Goal: Task Accomplishment & Management: Manage account settings

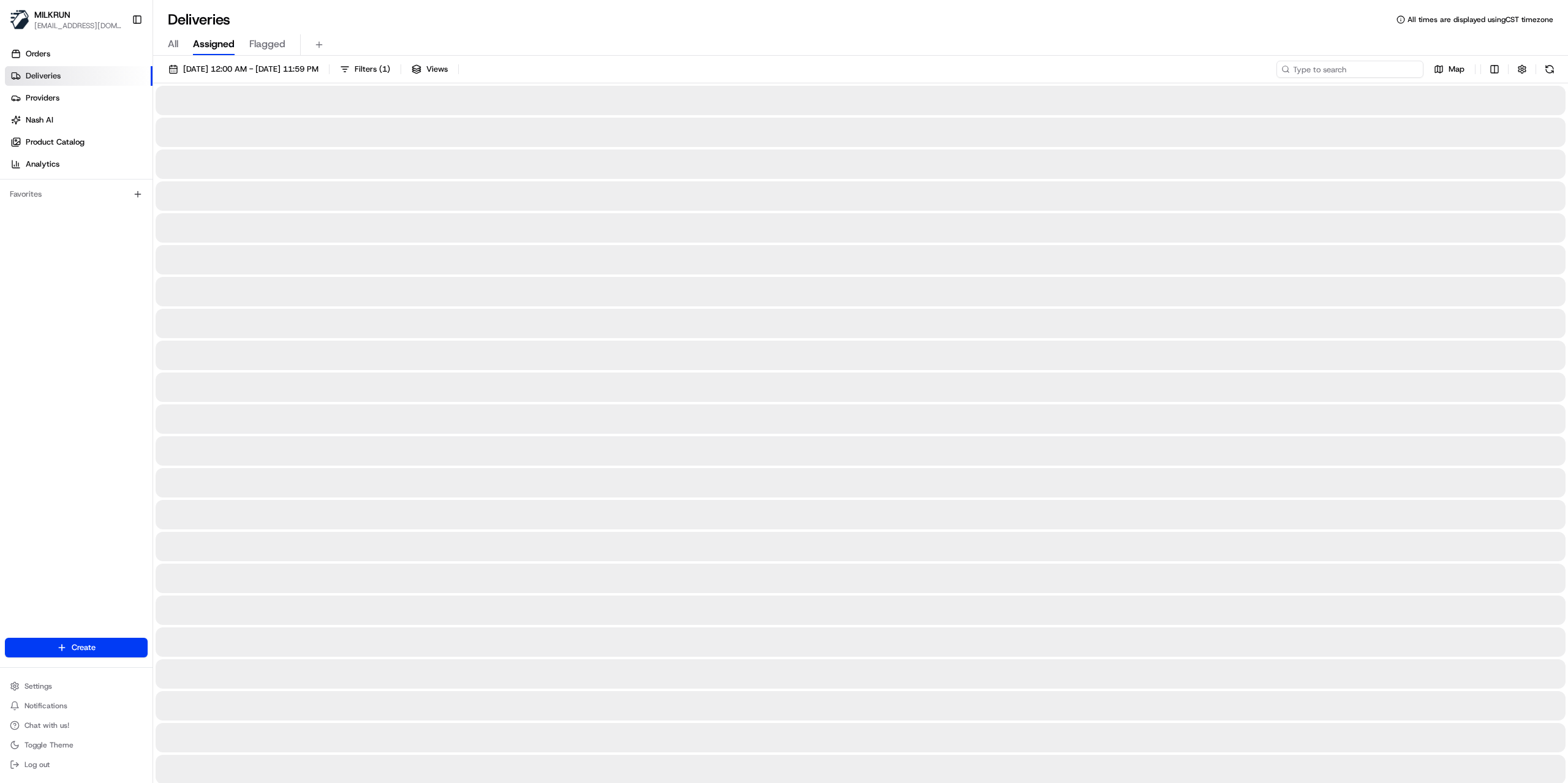
click at [1350, 72] on input at bounding box center [1350, 69] width 147 height 17
paste input "e2422f6a-ba06-4614-8004-71e439dcd158"
type input "e2422f6a-ba06-4614-8004-71e439dcd158"
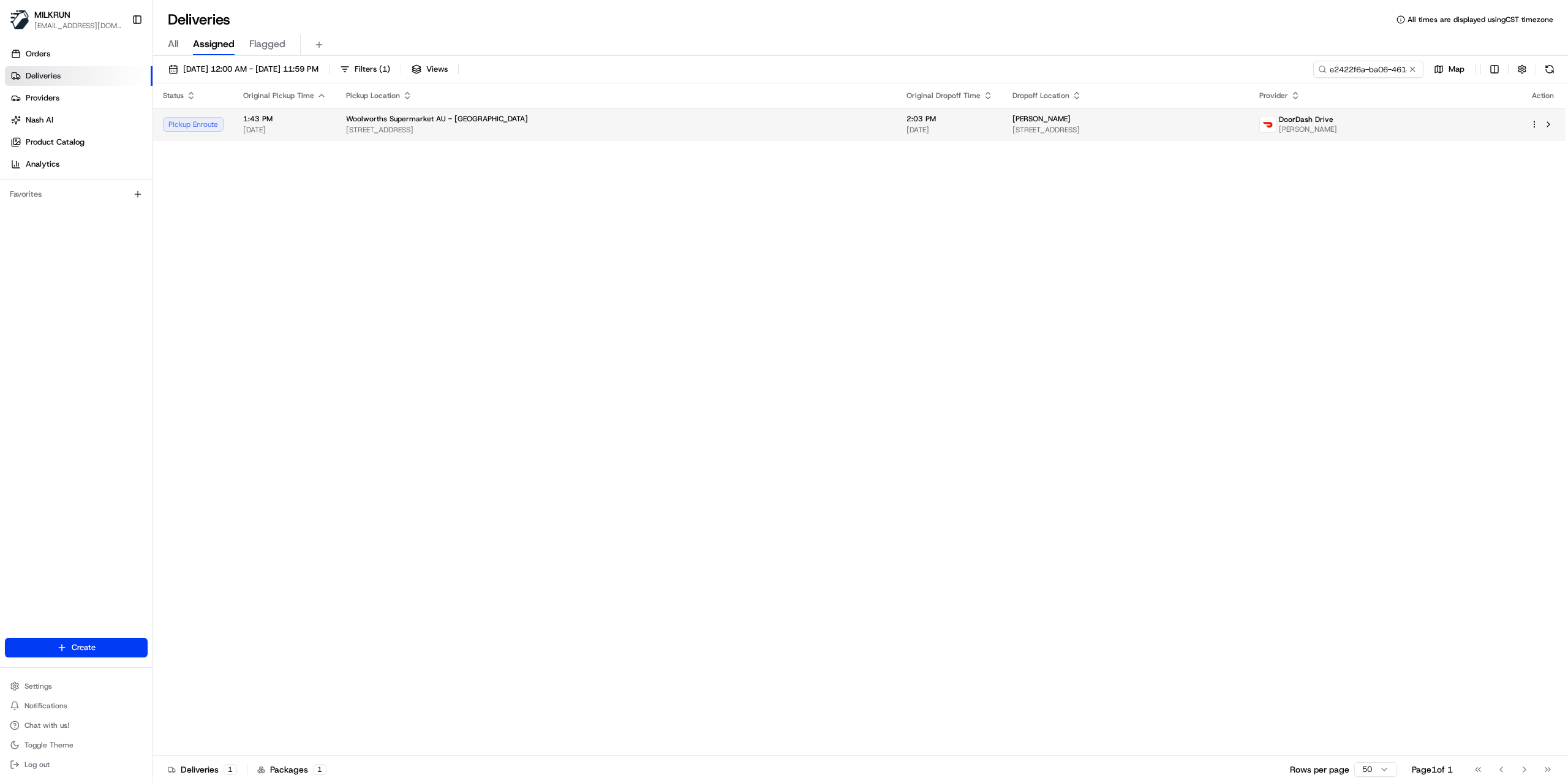
click at [1468, 139] on td "DoorDash Drive Varun S." at bounding box center [1385, 124] width 271 height 33
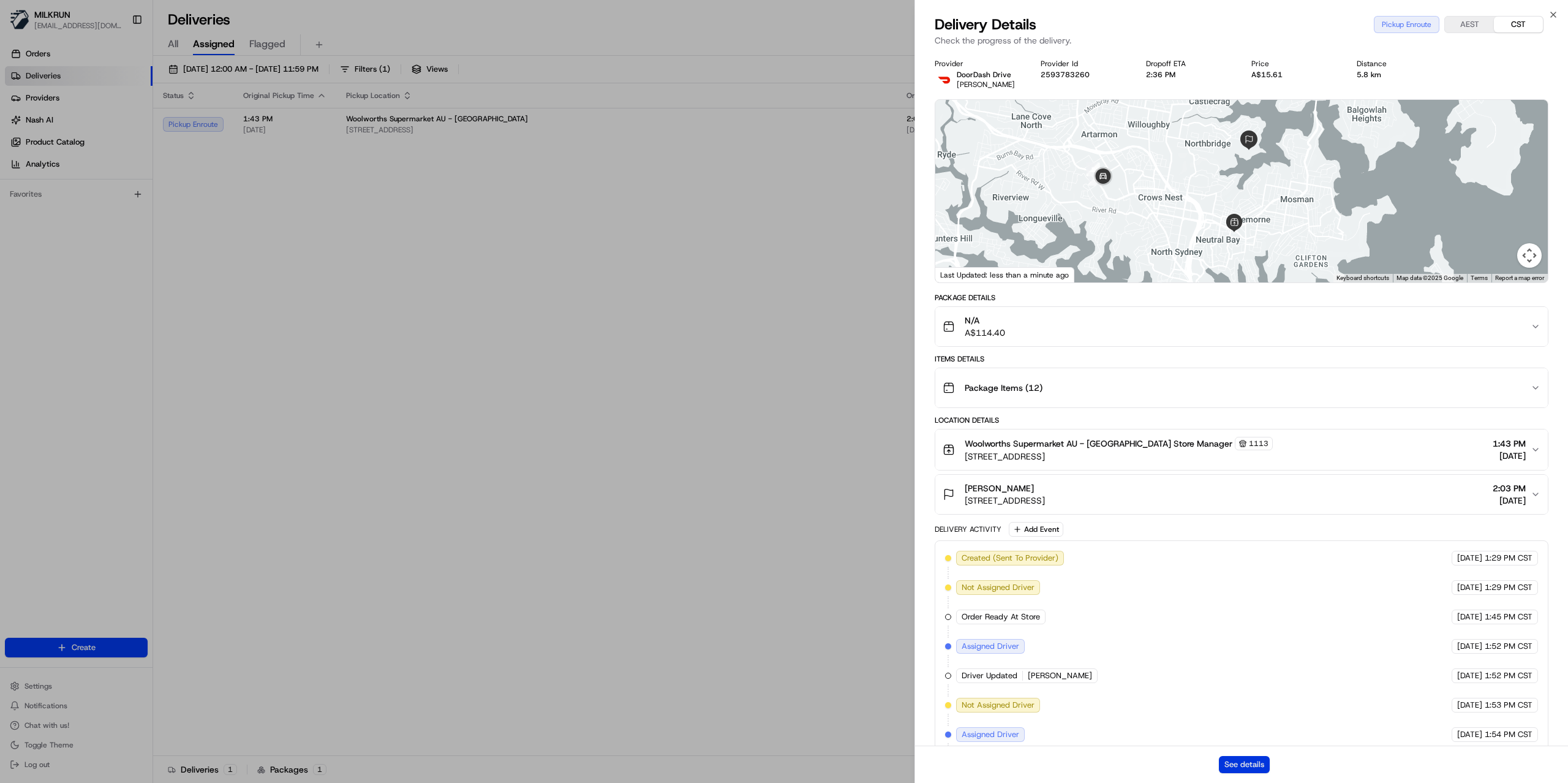
click at [1252, 768] on button "See details" at bounding box center [1244, 765] width 51 height 17
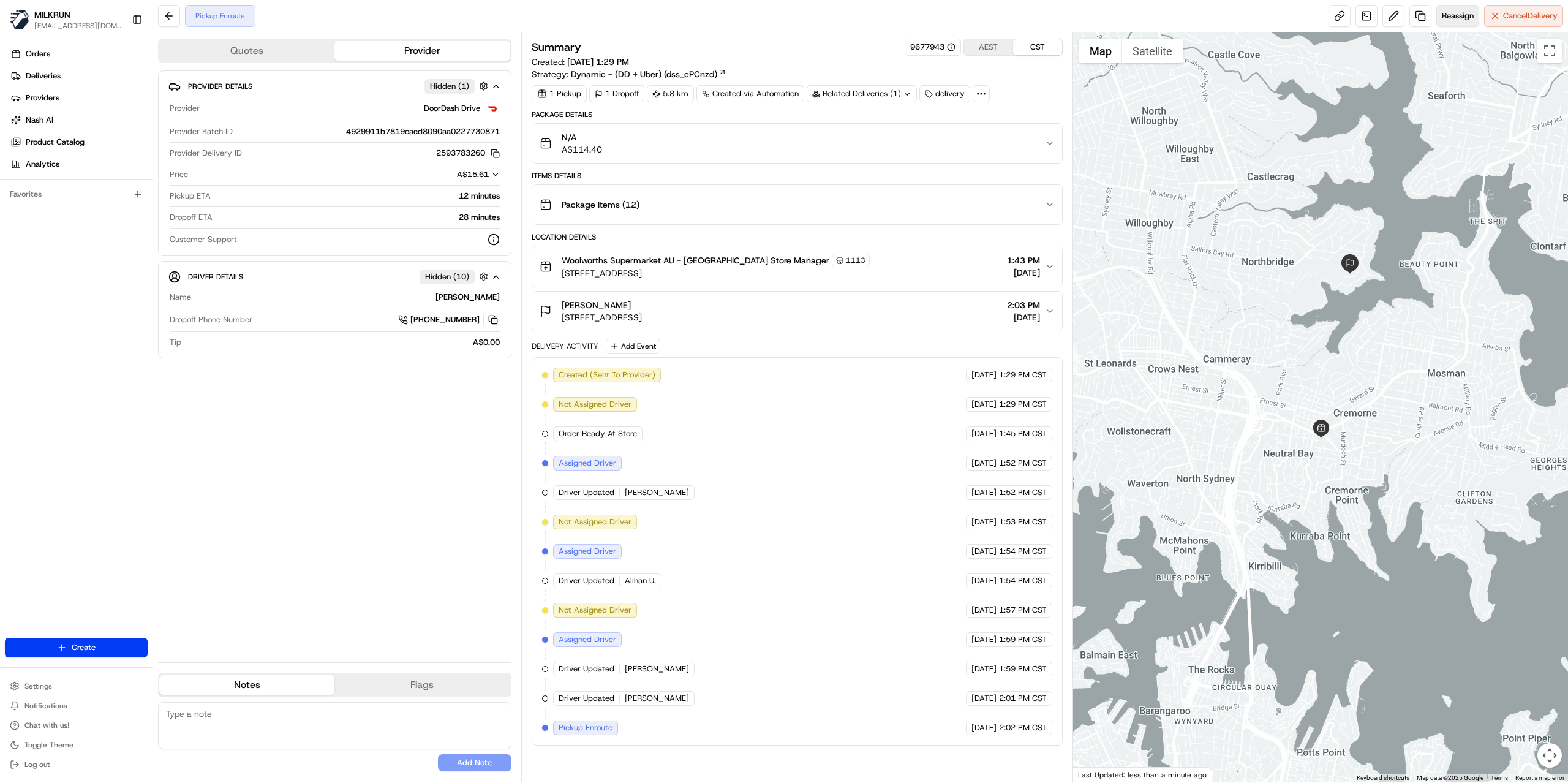
click at [1456, 12] on span "Reassign" at bounding box center [1458, 16] width 31 height 11
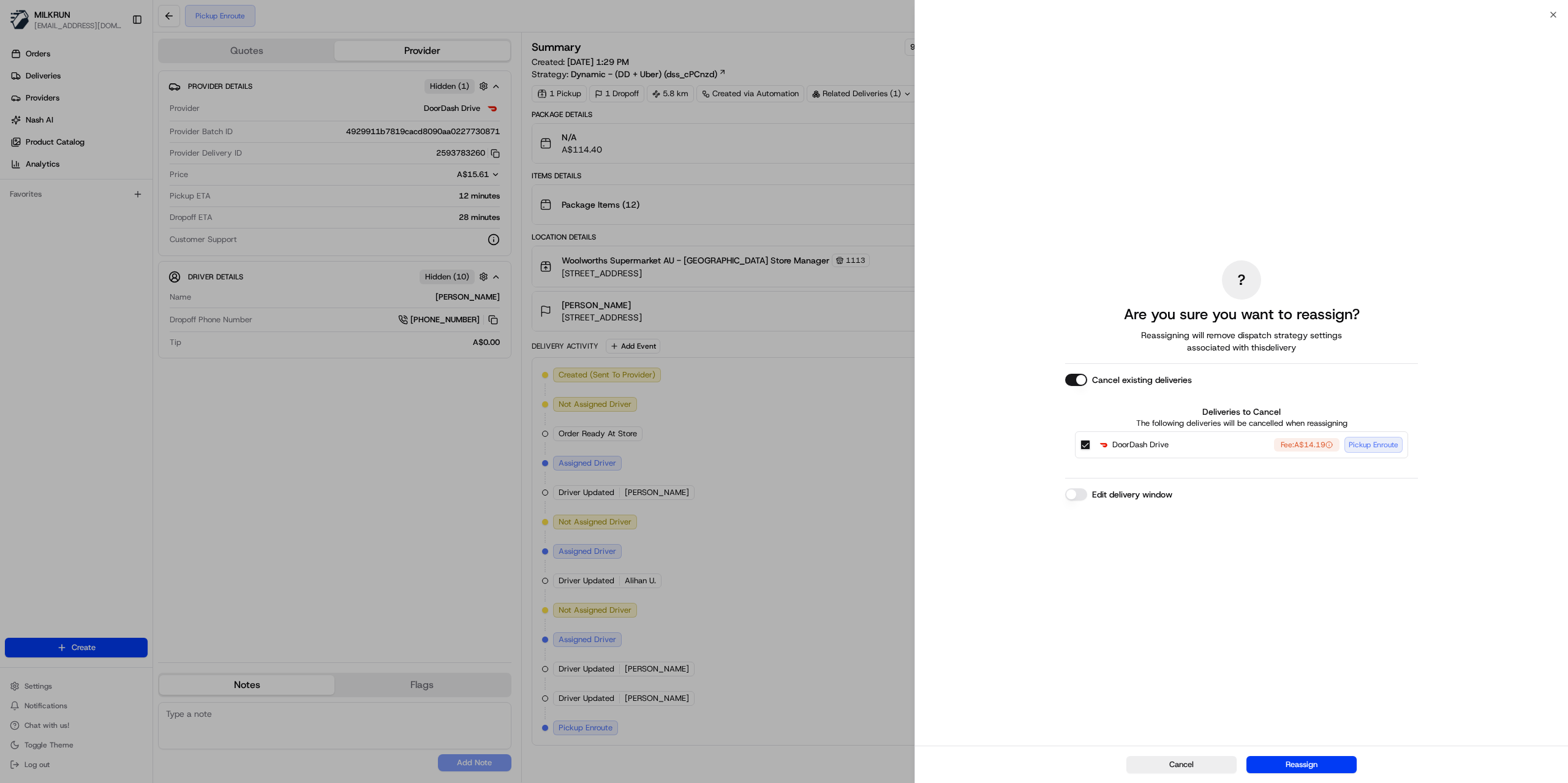
click at [1067, 376] on button "Cancel existing deliveries" at bounding box center [1076, 380] width 22 height 12
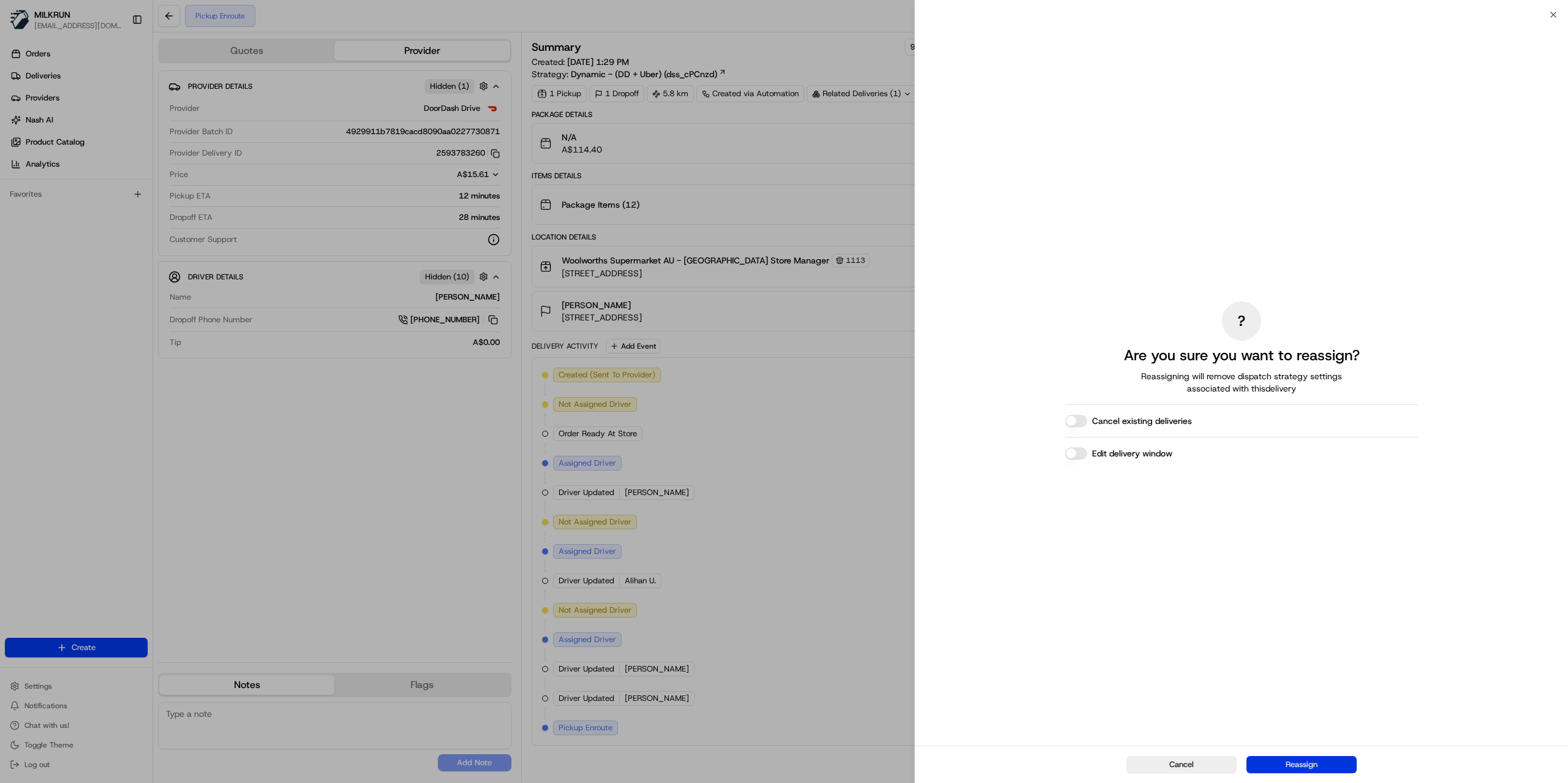
click at [1301, 760] on button "Reassign" at bounding box center [1302, 765] width 110 height 17
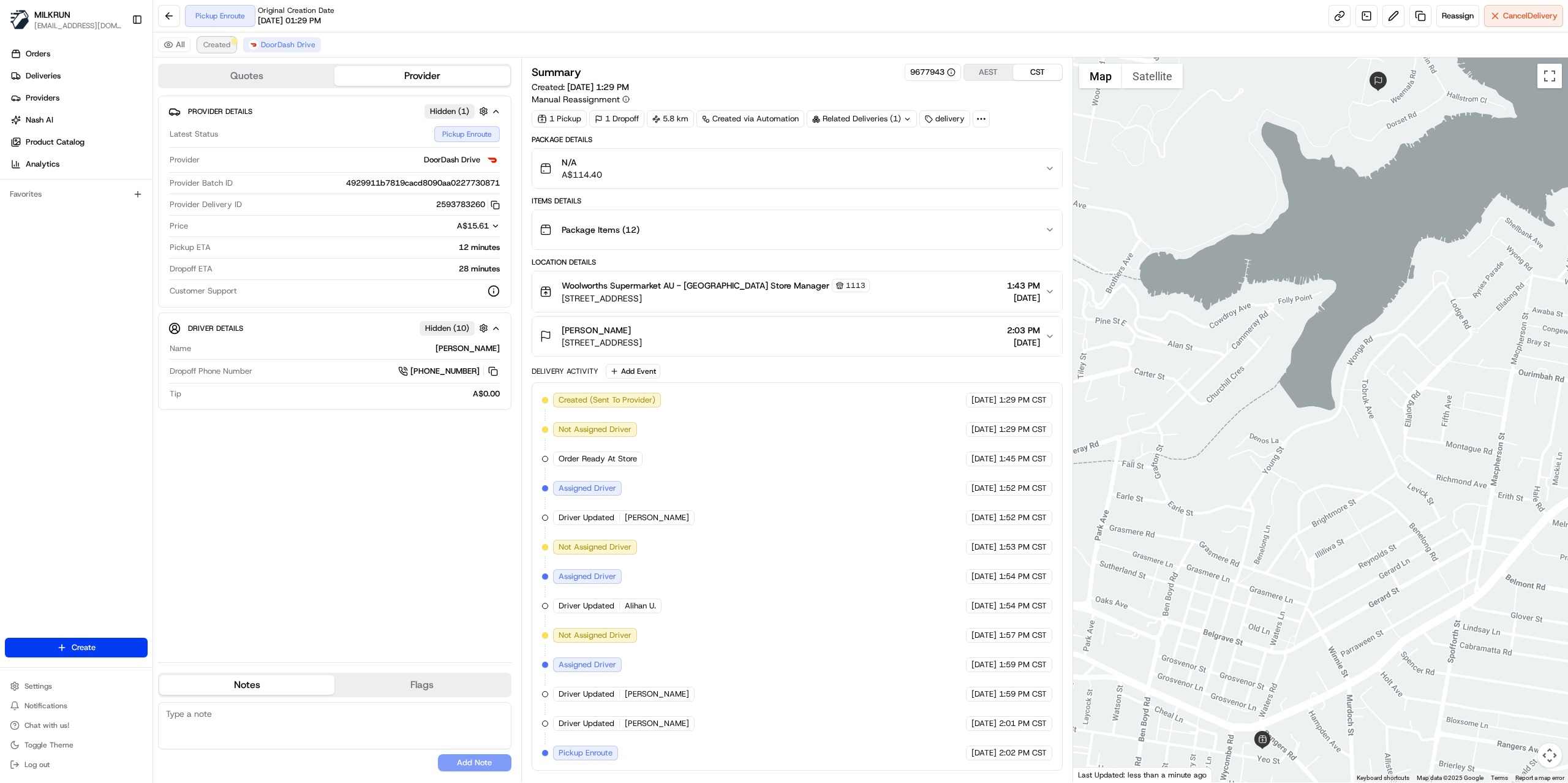
click at [217, 38] on button "Created" at bounding box center [217, 45] width 38 height 15
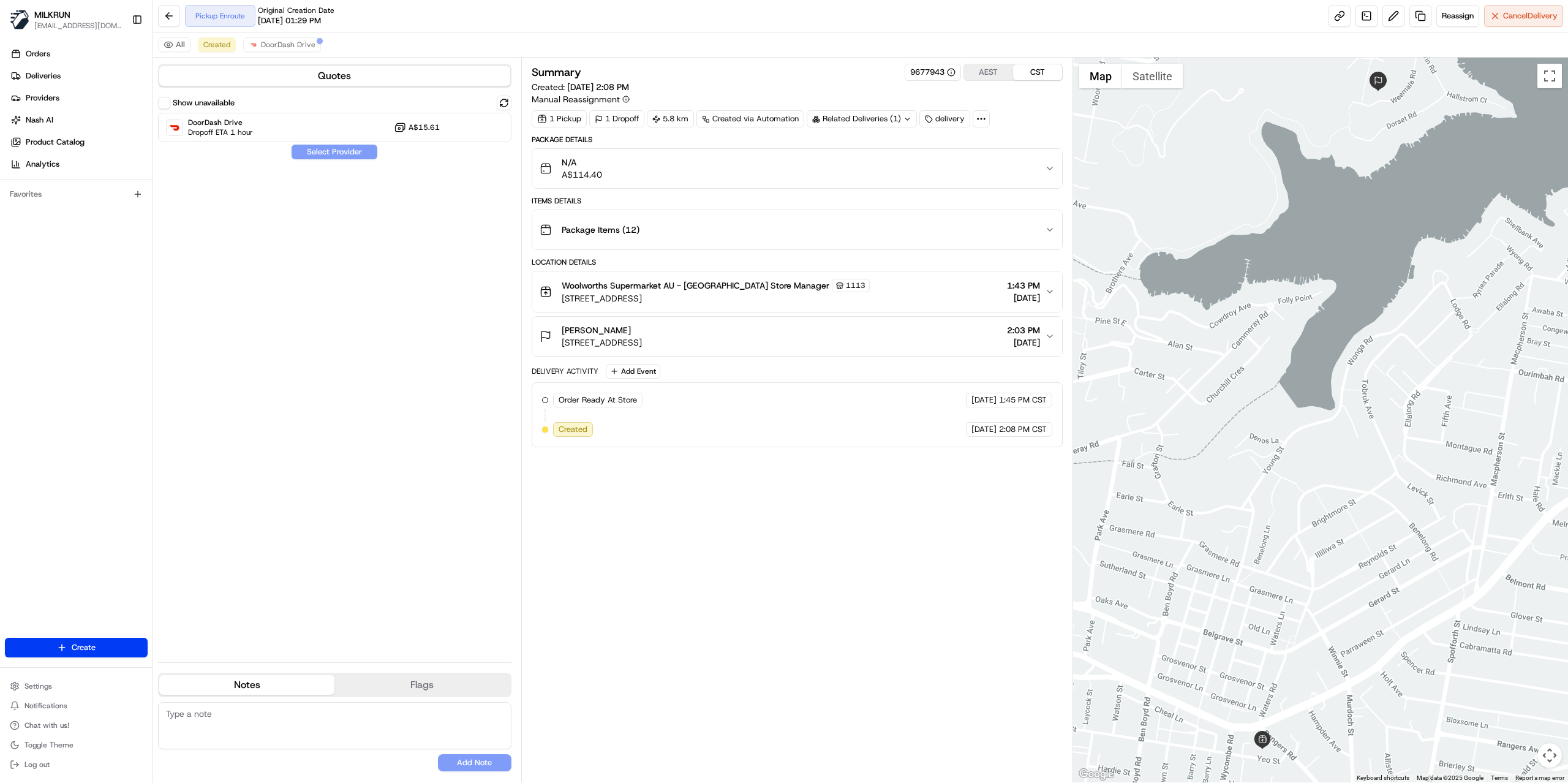
click at [410, 270] on div "Show unavailable DoorDash Drive Dropoff ETA 1 hour A$15.61 Select Provider" at bounding box center [334, 374] width 354 height 557
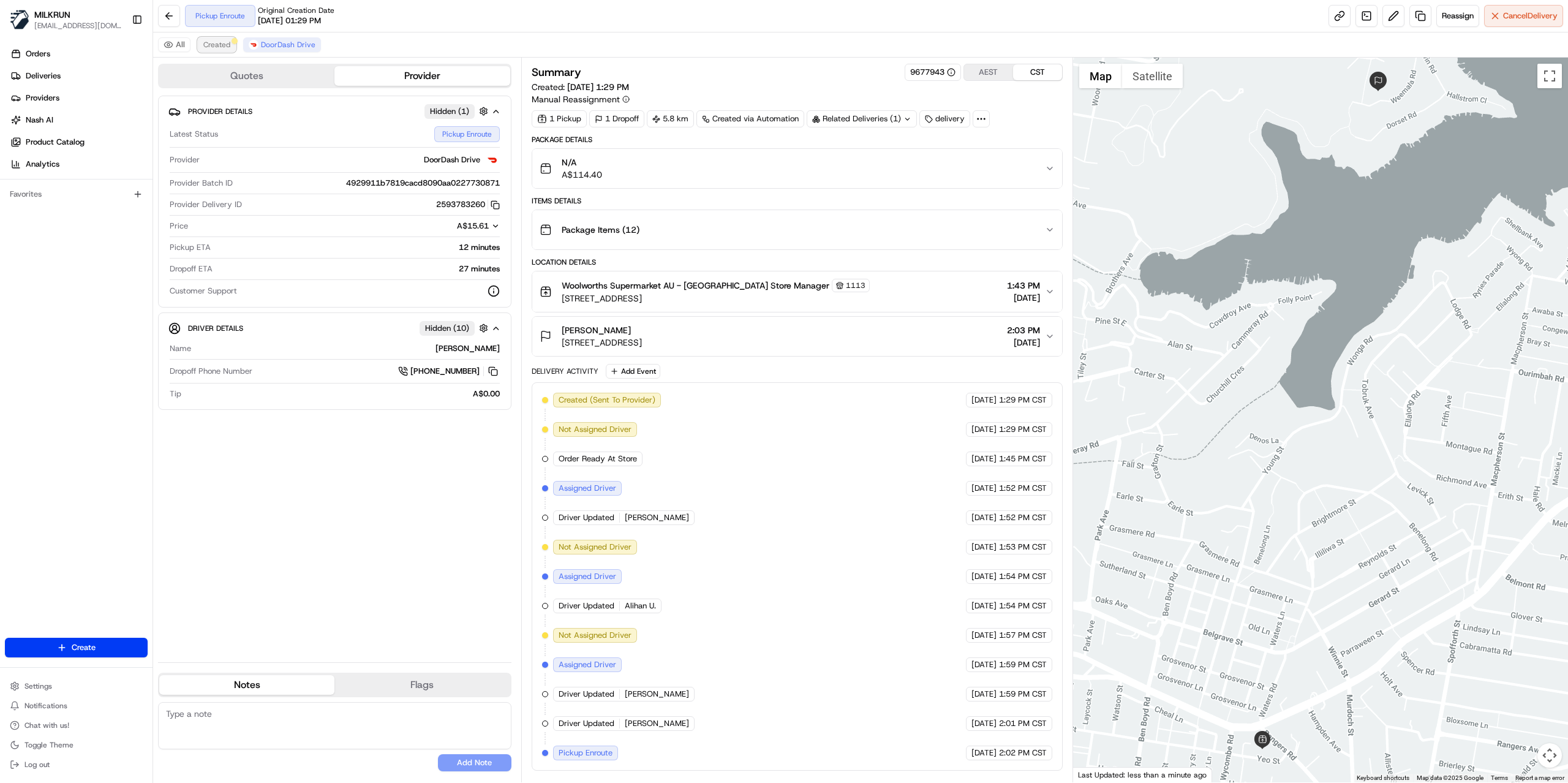
click at [219, 43] on span "Created" at bounding box center [217, 45] width 27 height 10
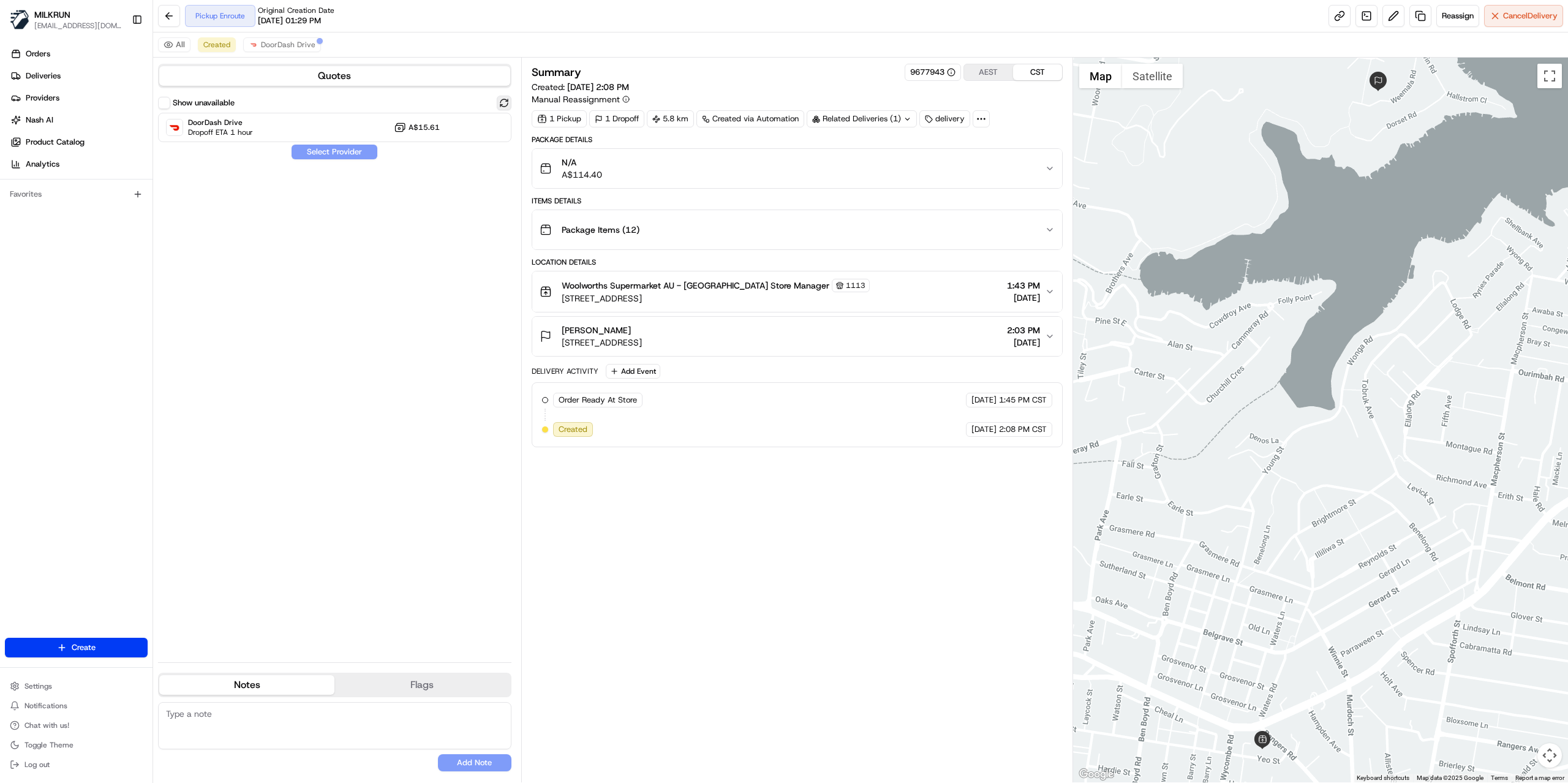
click at [506, 104] on button at bounding box center [504, 102] width 15 height 15
click at [506, 101] on button at bounding box center [504, 102] width 15 height 15
click at [505, 101] on button at bounding box center [504, 102] width 15 height 15
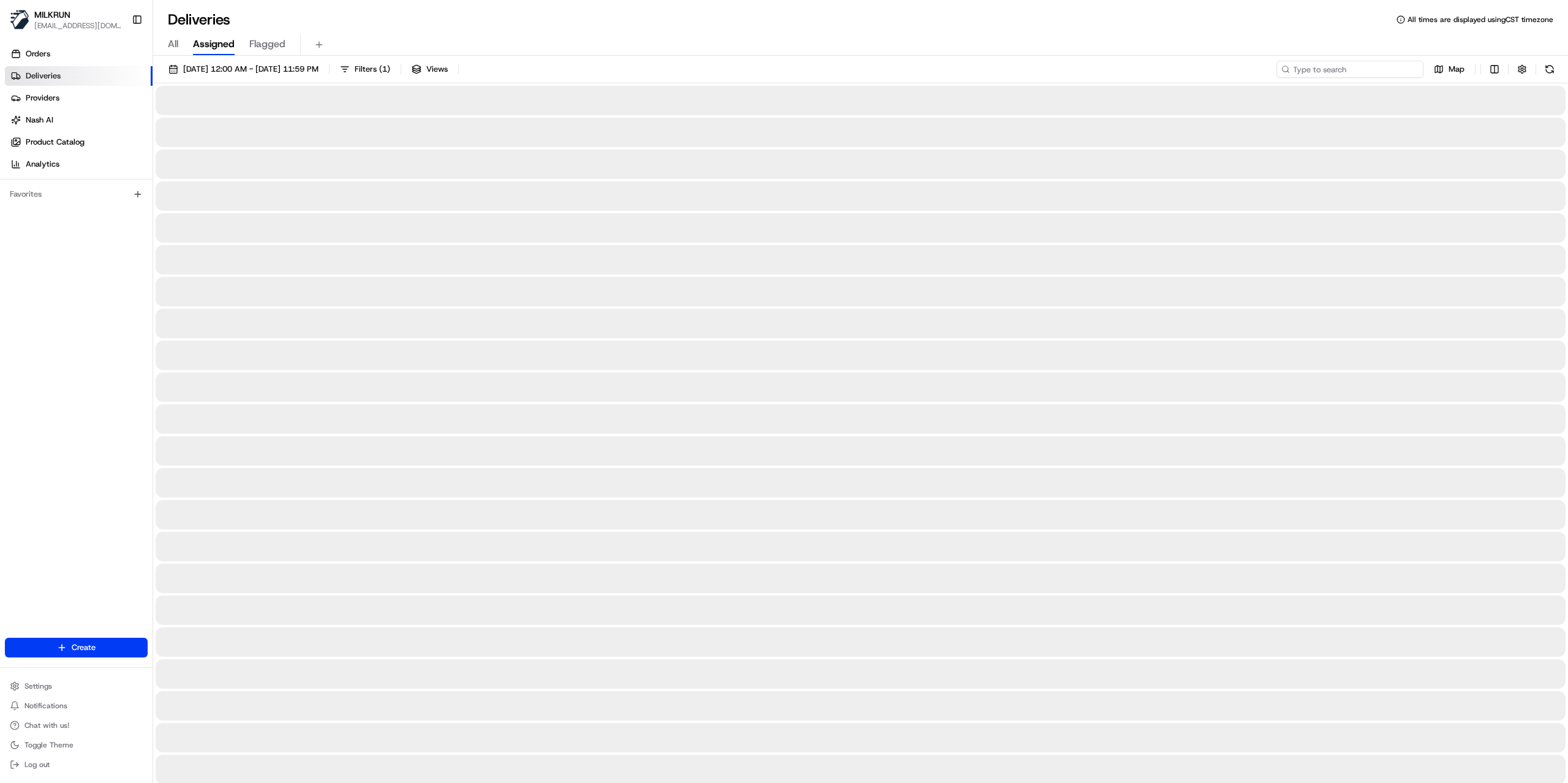
click at [1344, 69] on input at bounding box center [1350, 69] width 147 height 17
paste input "f06cf4c4-ff0c-4fe3-82d1-4ad1987938ac"
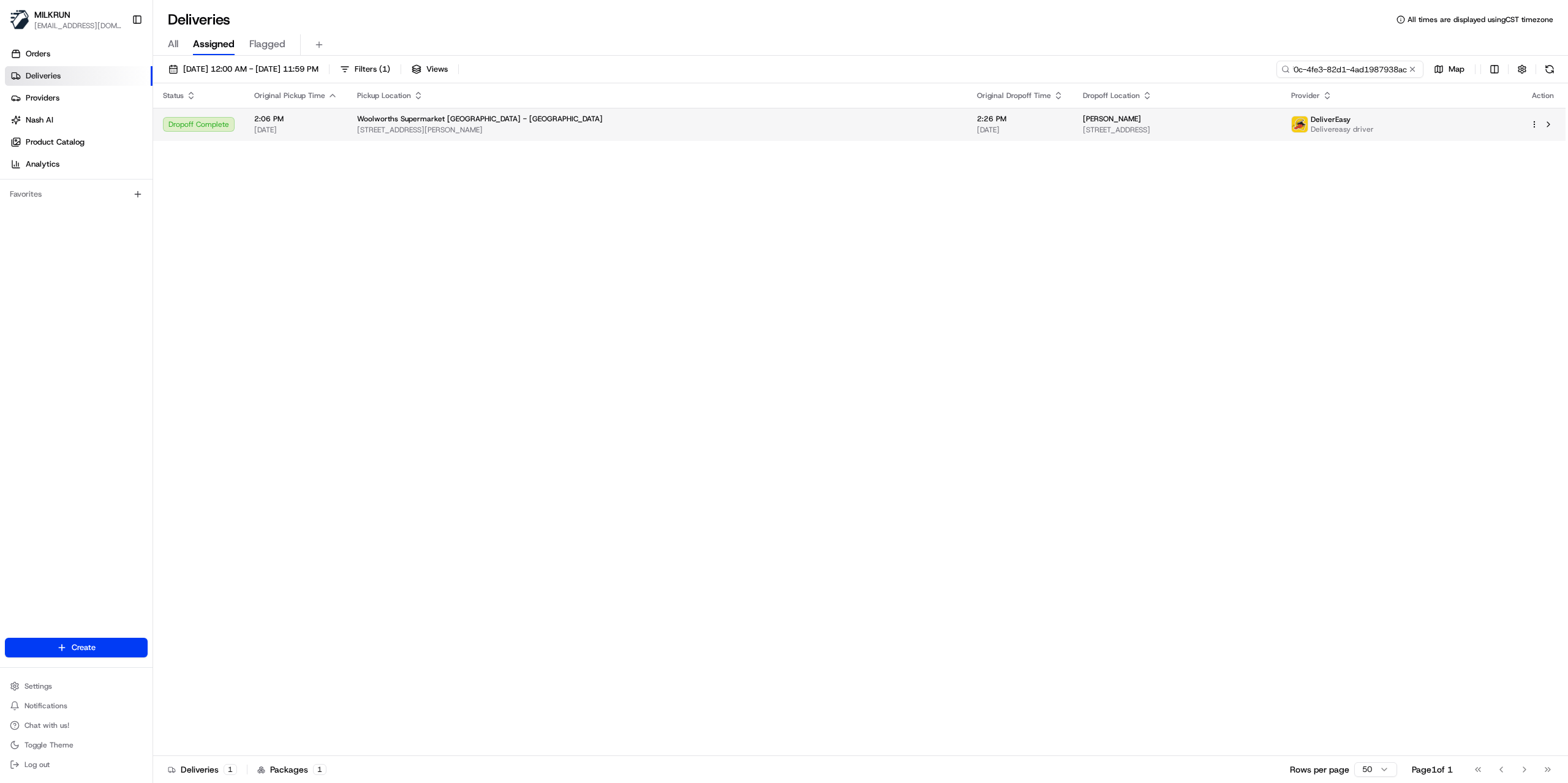
type input "f06cf4c4-ff0c-4fe3-82d1-4ad1987938ac"
click at [1231, 131] on span "[STREET_ADDRESS]" at bounding box center [1176, 129] width 188 height 10
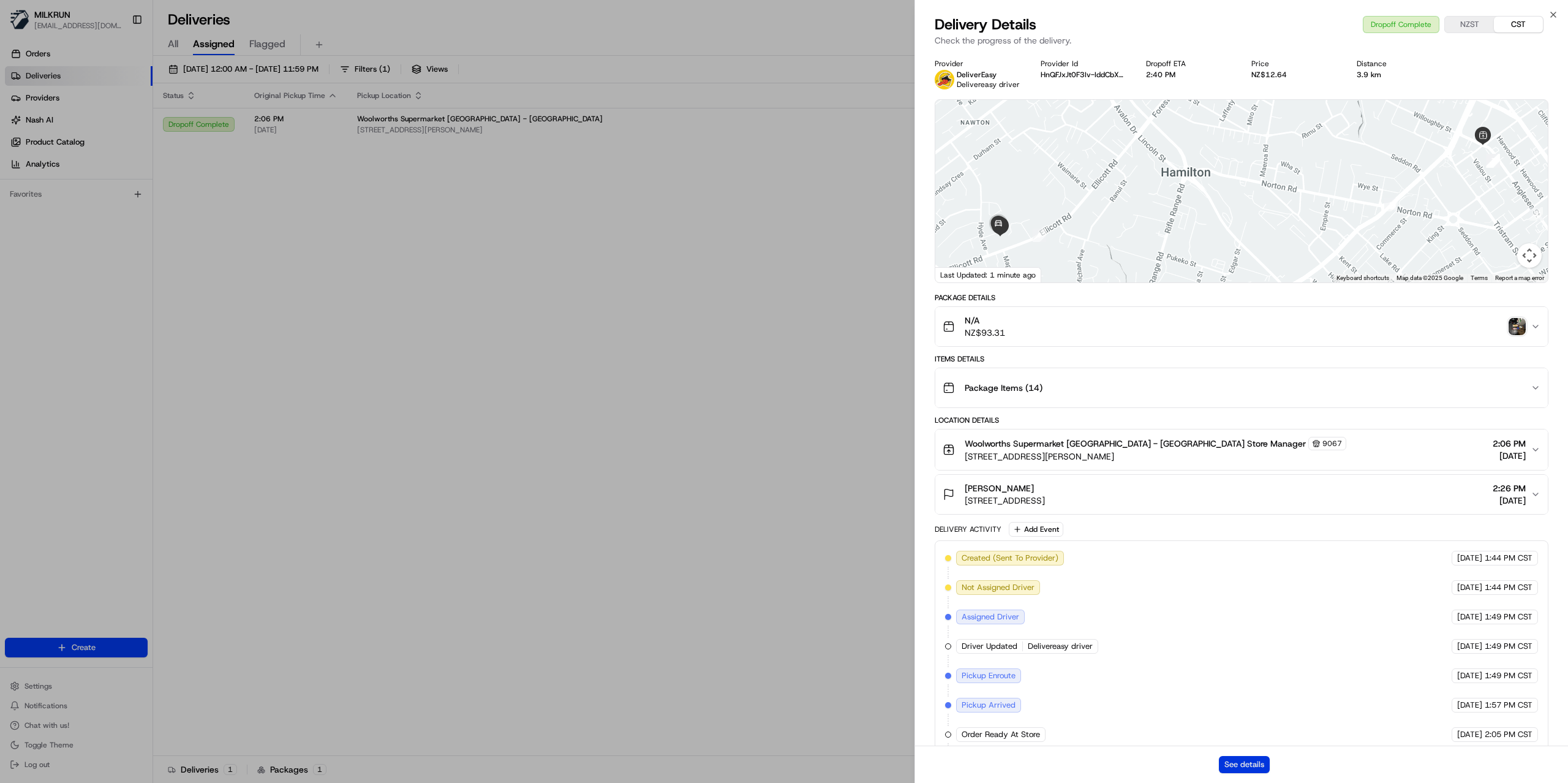
click at [1240, 766] on button "See details" at bounding box center [1244, 765] width 51 height 17
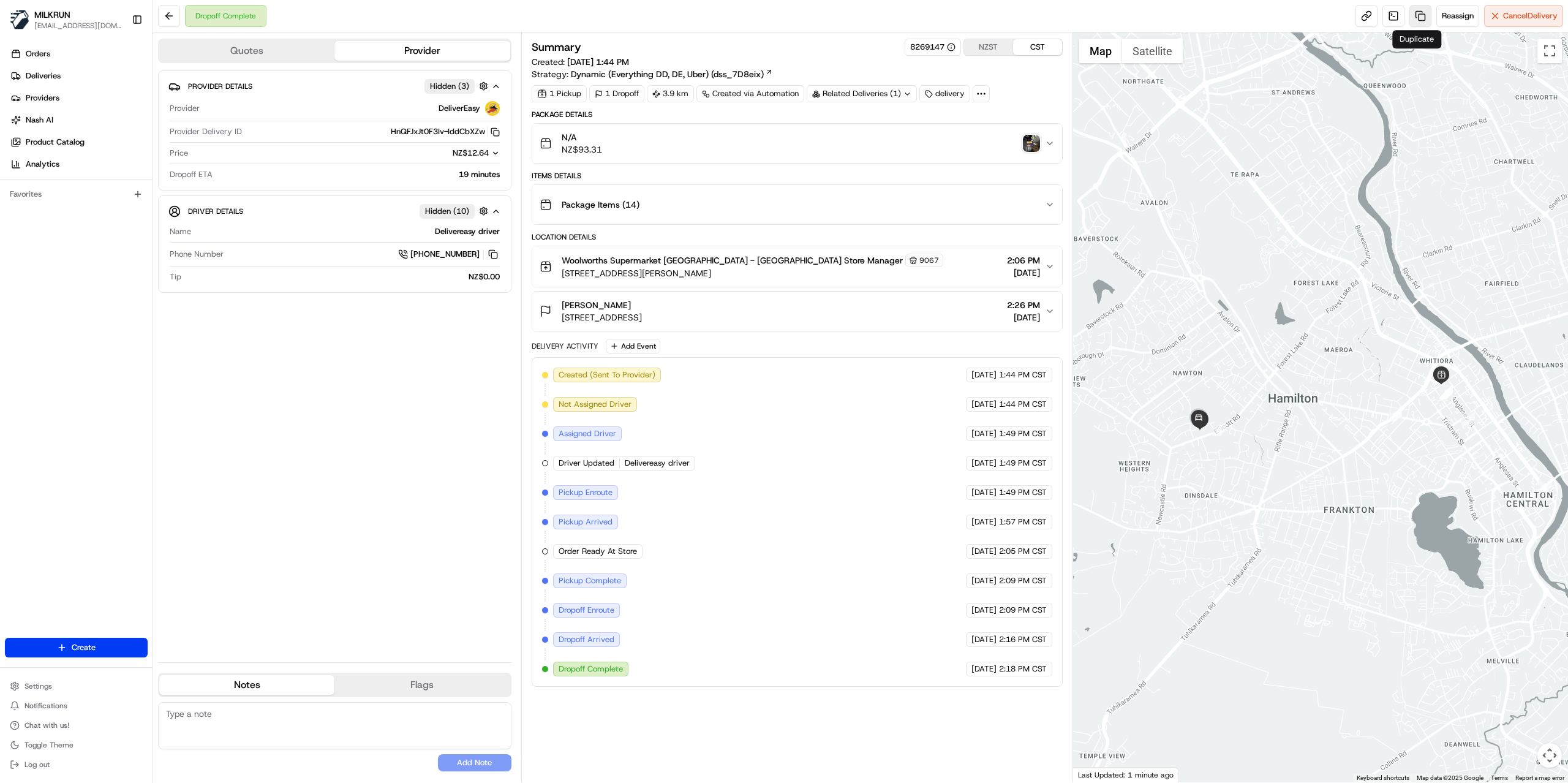
click at [1414, 20] on link at bounding box center [1420, 16] width 22 height 22
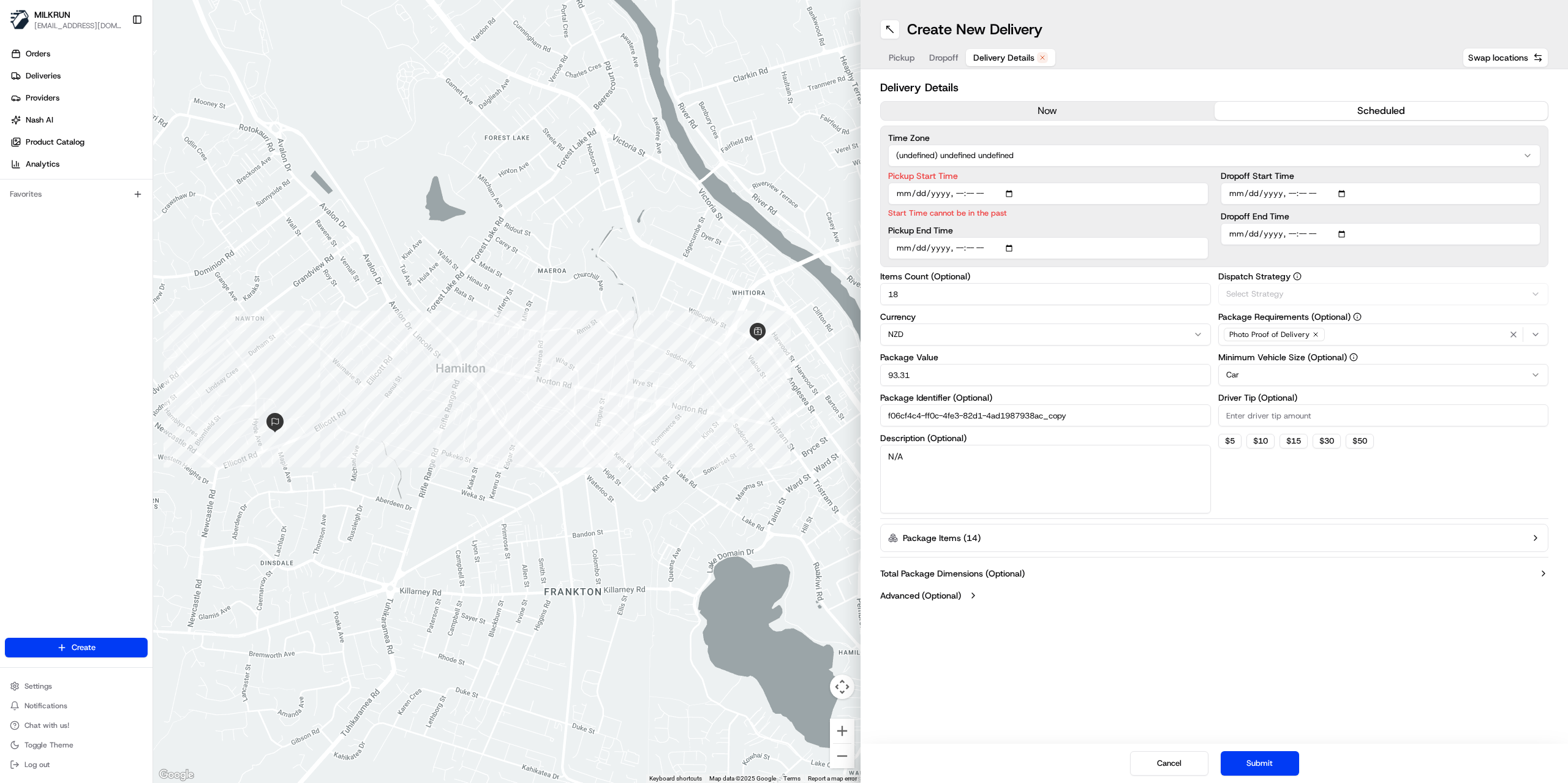
click at [1008, 59] on span "Delivery Details" at bounding box center [1004, 58] width 61 height 12
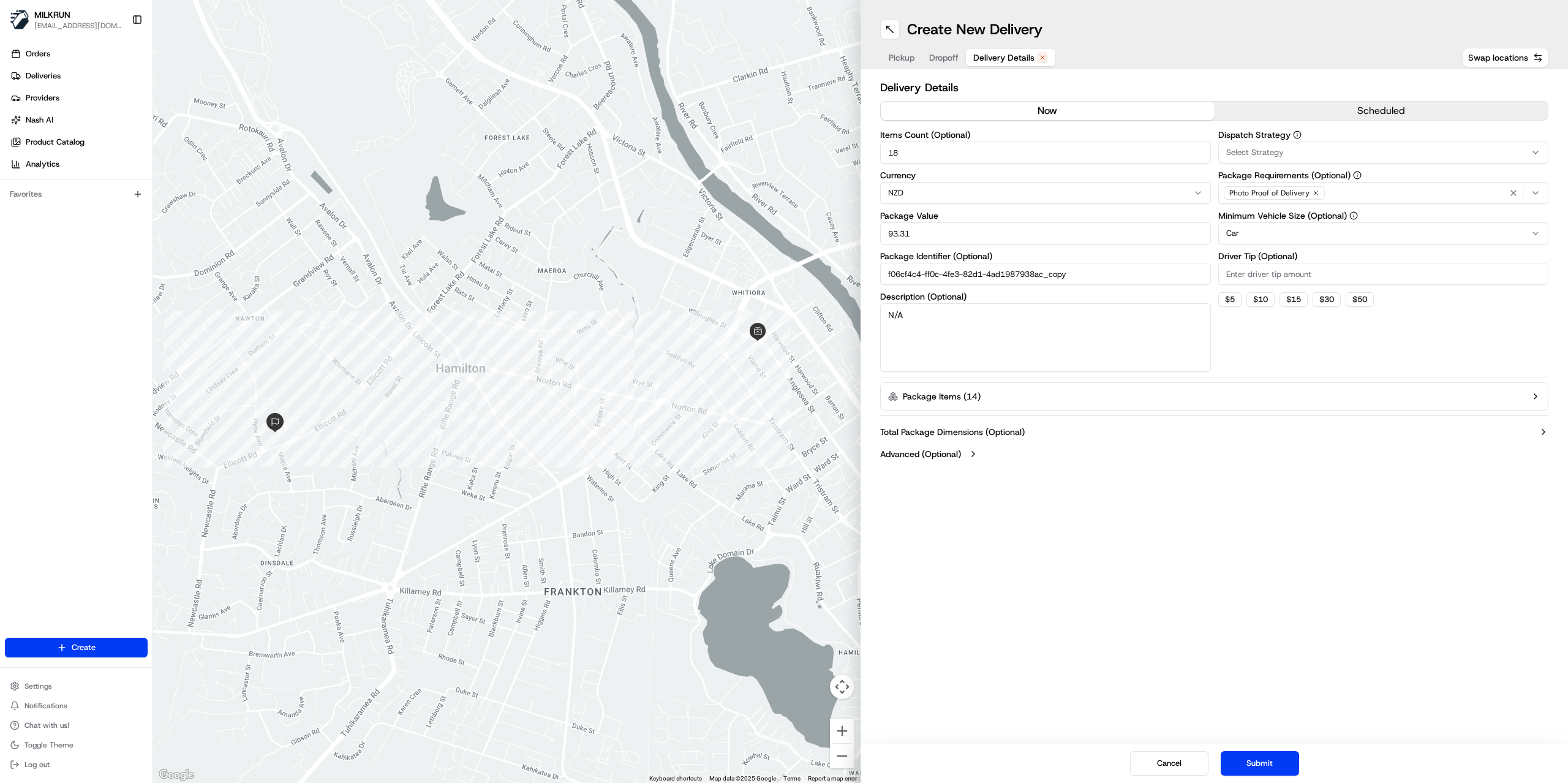
click at [1050, 104] on button "now" at bounding box center [1048, 110] width 334 height 18
click at [1248, 763] on button "Submit" at bounding box center [1260, 763] width 79 height 24
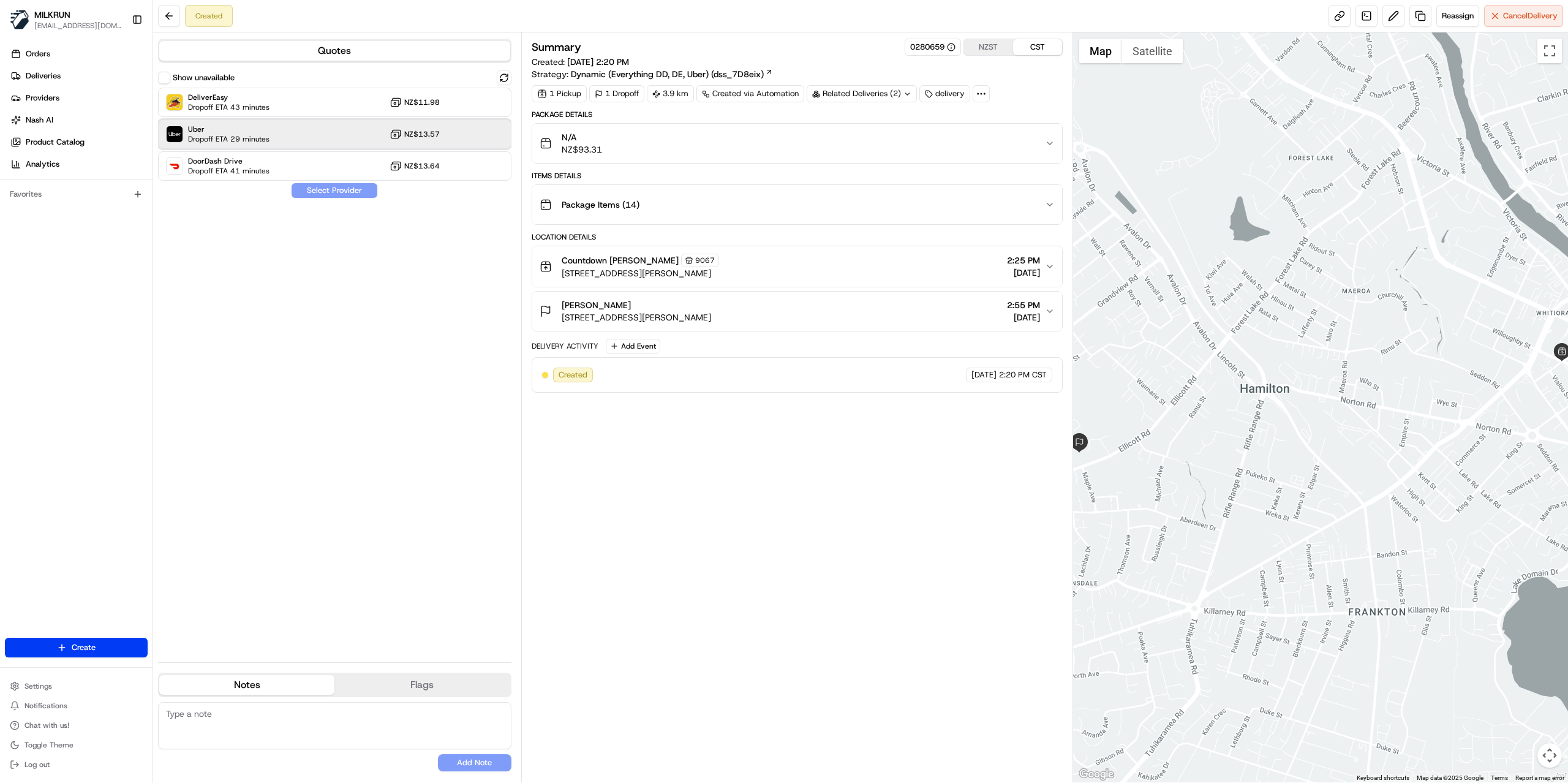
click at [245, 137] on span "Dropoff ETA 29 minutes" at bounding box center [228, 139] width 81 height 10
click at [329, 191] on button "Assign Provider" at bounding box center [334, 190] width 87 height 15
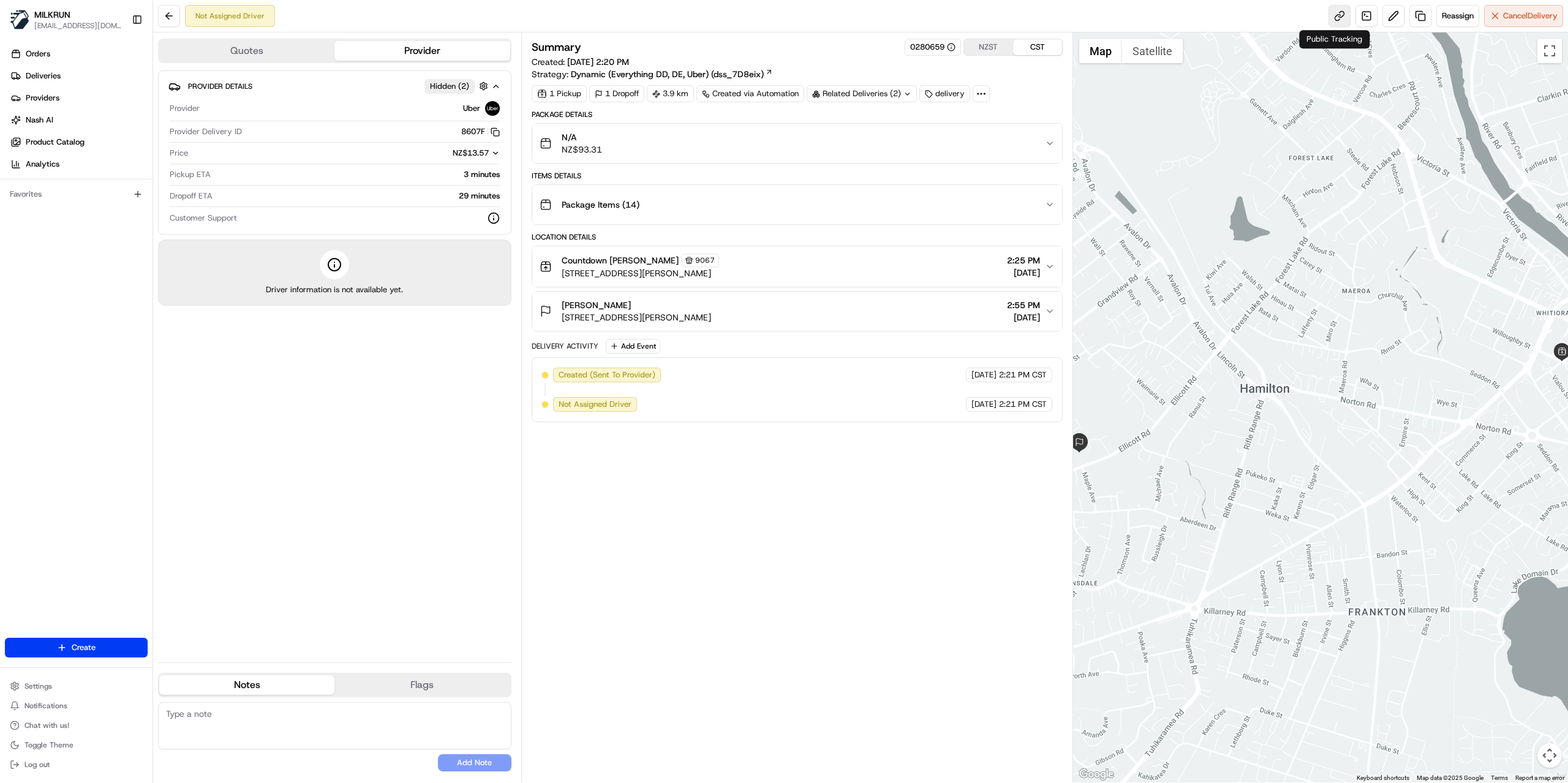
click at [1333, 25] on link at bounding box center [1339, 16] width 22 height 22
